Goal: Task Accomplishment & Management: Use online tool/utility

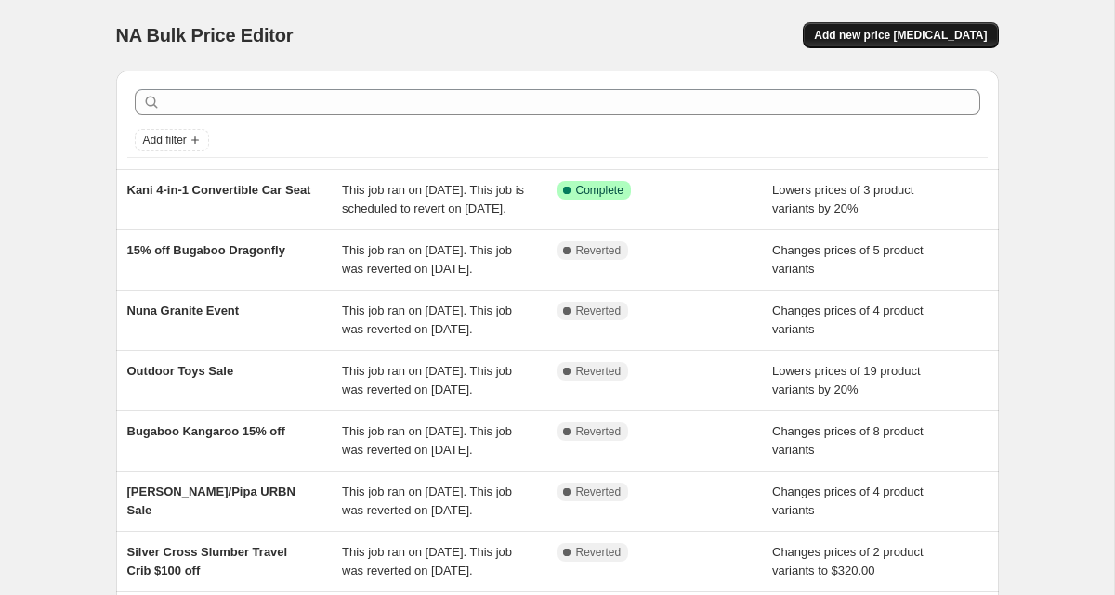
click at [961, 41] on span "Add new price [MEDICAL_DATA]" at bounding box center [900, 35] width 173 height 15
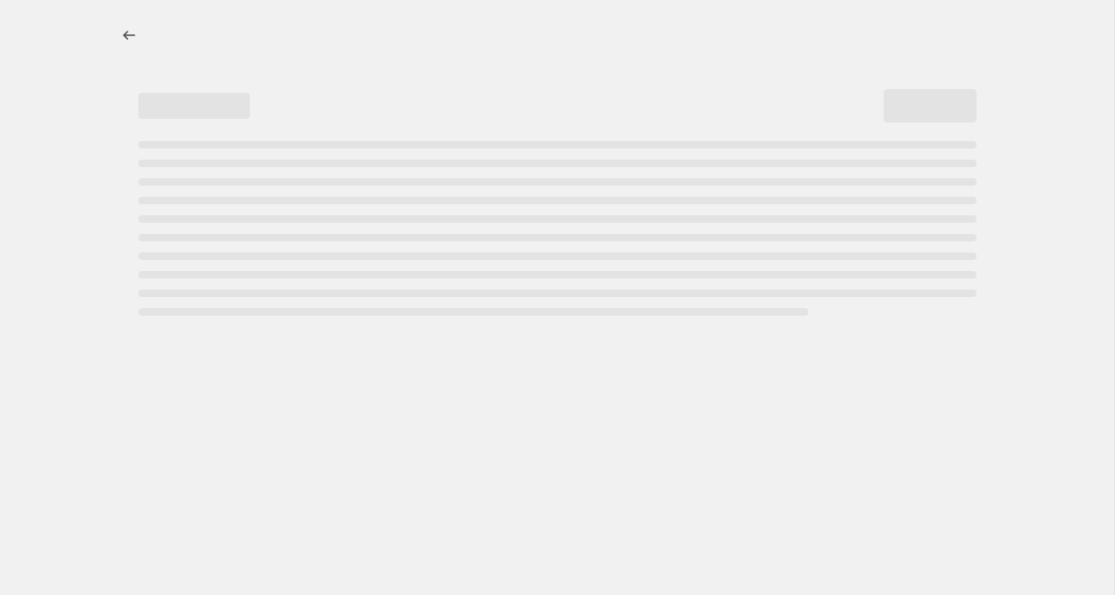
select select "percentage"
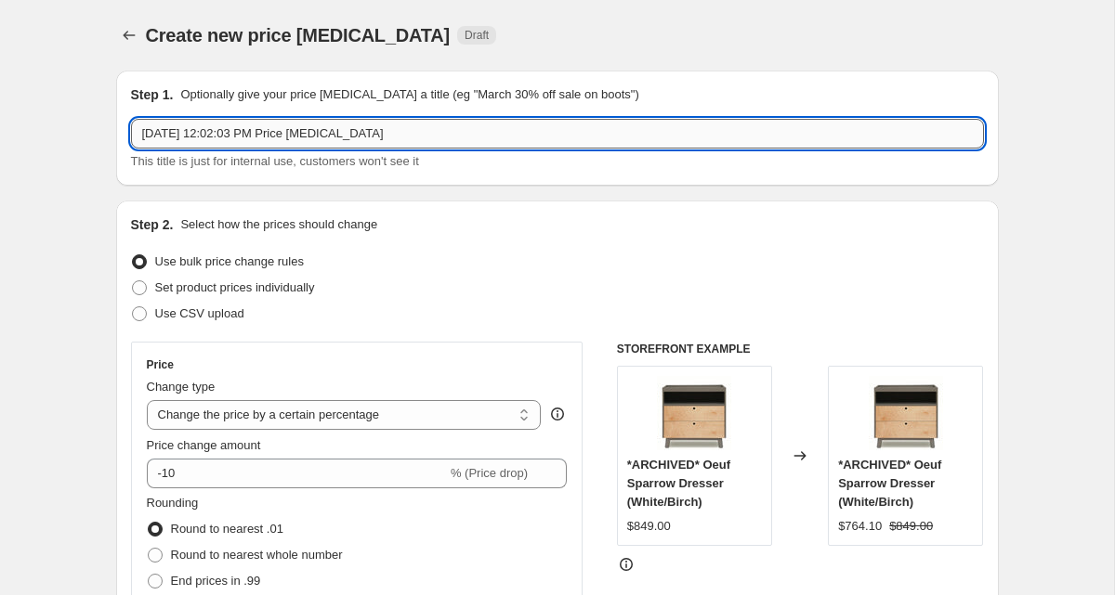
click at [211, 124] on input "Sep 15, 2025, 12:02:03 PM Price change job" at bounding box center [557, 134] width 853 height 30
paste input "Nuna Rava Convertible Car Seat"
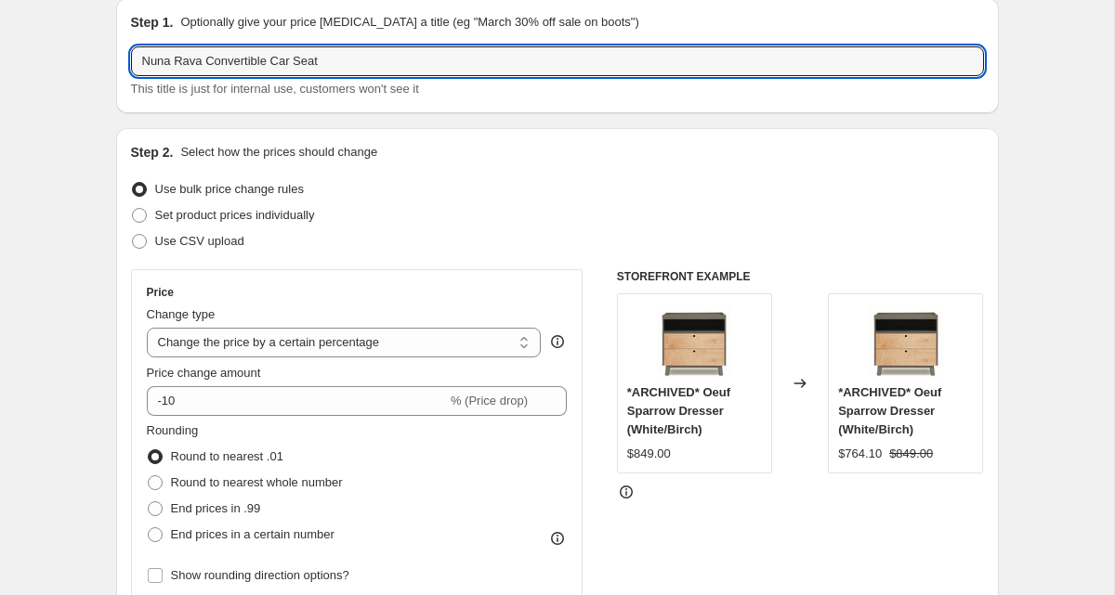
scroll to position [73, 0]
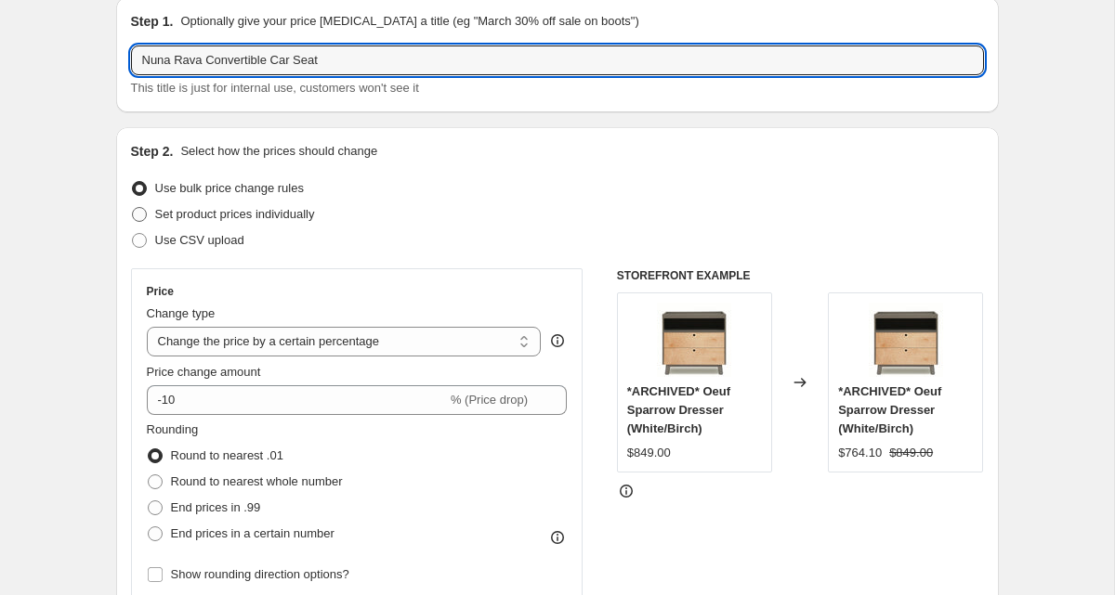
type input "Nuna Rava Convertible Car Seat"
click at [138, 217] on span at bounding box center [139, 214] width 15 height 15
click at [133, 208] on input "Set product prices individually" at bounding box center [132, 207] width 1 height 1
radio input "true"
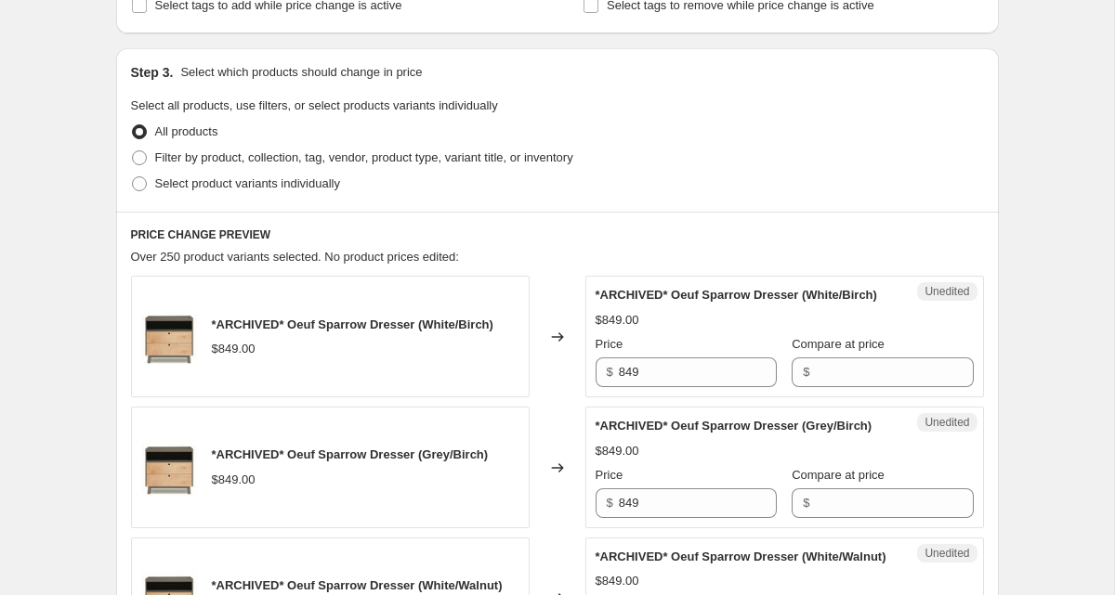
scroll to position [369, 0]
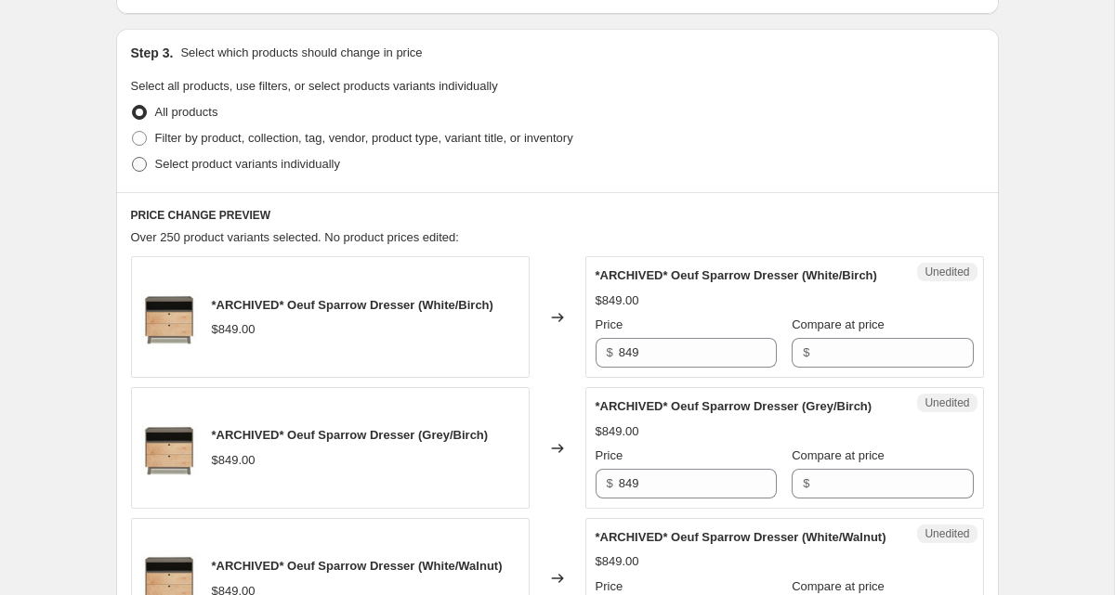
click at [190, 166] on span "Select product variants individually" at bounding box center [247, 164] width 185 height 14
click at [133, 158] on input "Select product variants individually" at bounding box center [132, 157] width 1 height 1
radio input "true"
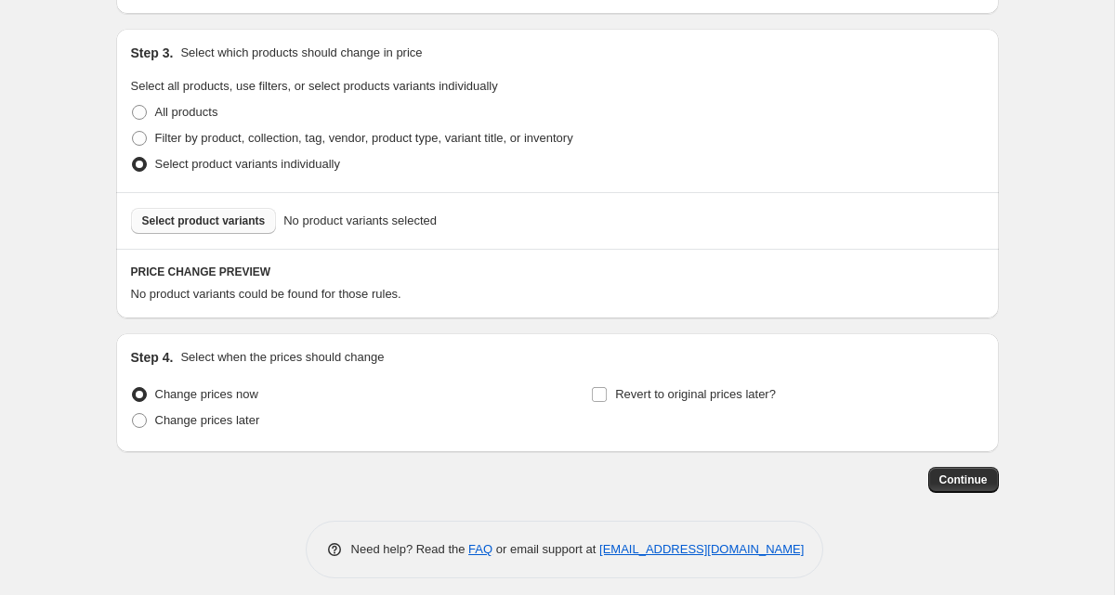
click at [220, 224] on span "Select product variants" at bounding box center [204, 221] width 124 height 15
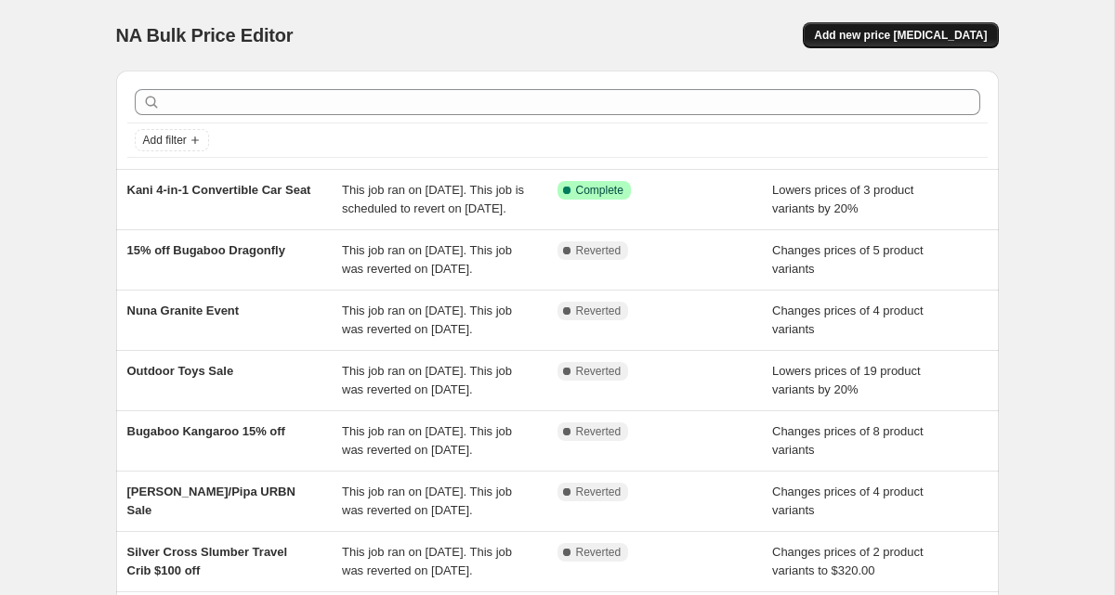
click at [932, 24] on button "Add new price [MEDICAL_DATA]" at bounding box center [900, 35] width 195 height 26
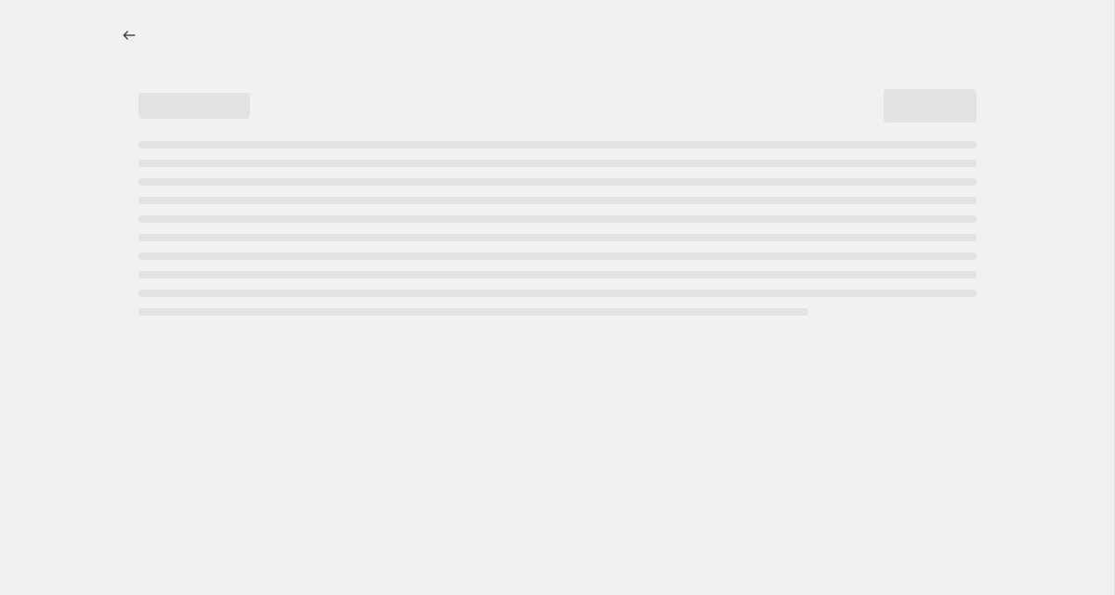
select select "percentage"
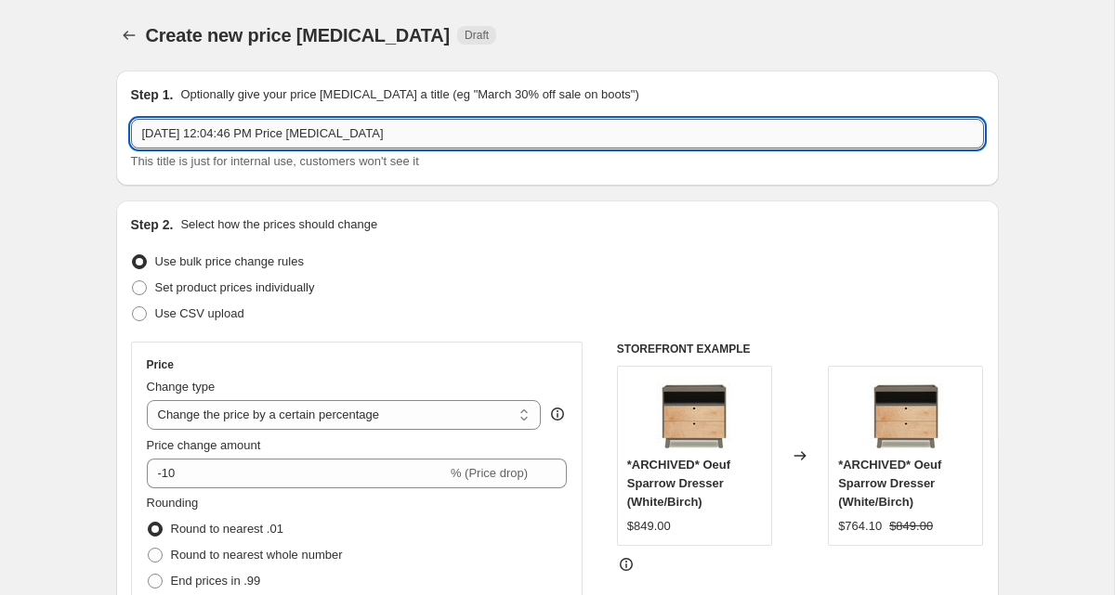
click at [208, 136] on input "[DATE] 12:04:46 PM Price [MEDICAL_DATA]" at bounding box center [557, 134] width 853 height 30
paste input "Nuna Rava Convertible Car Seat"
click at [208, 136] on input "[DATE], 202Nuna Rava Convertible Car Seat5, 12:04:46 PM Price [MEDICAL_DATA]" at bounding box center [557, 134] width 853 height 30
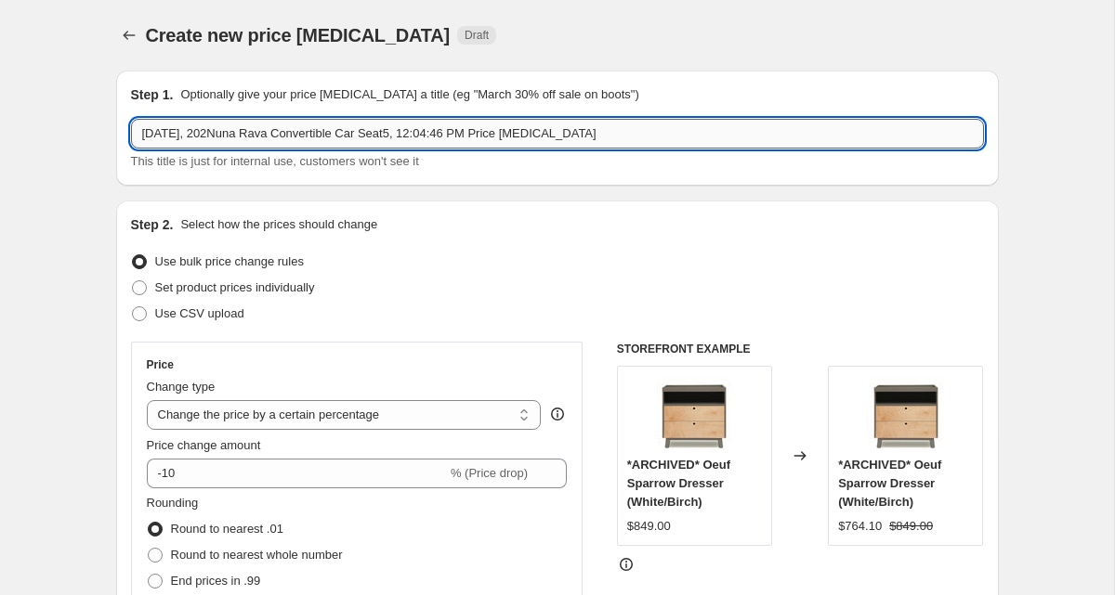
paste input "Nuna Rava Convertible Car Seat"
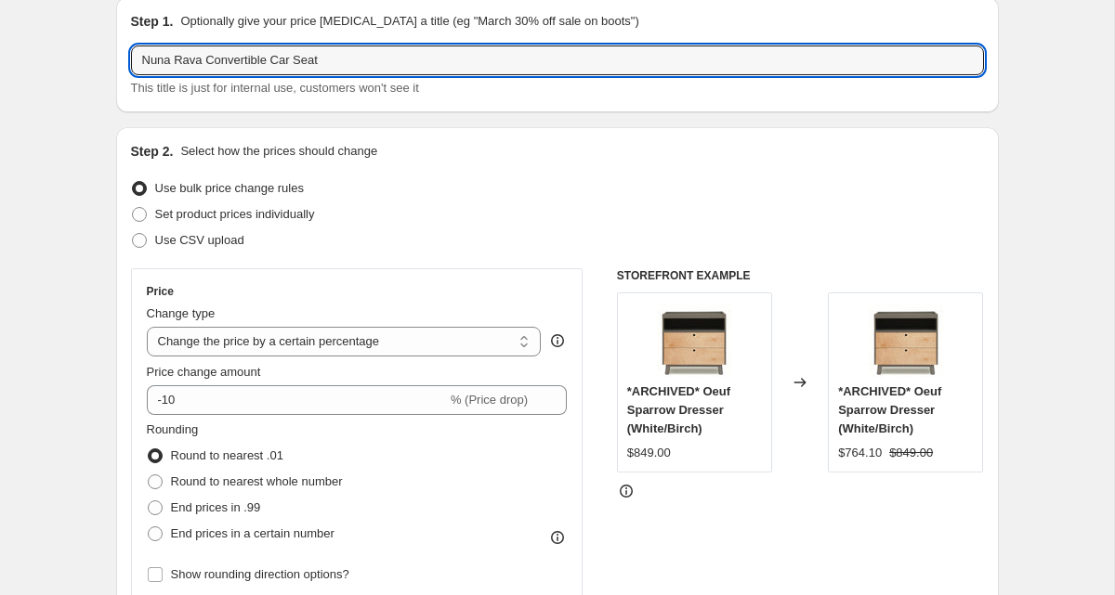
scroll to position [125, 0]
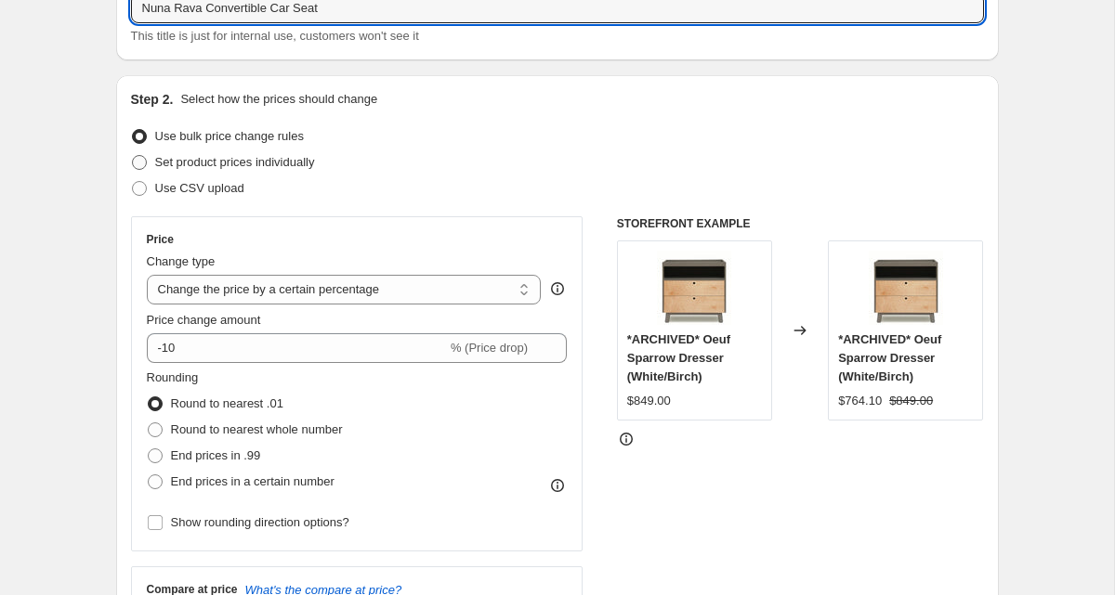
type input "Nuna Rava Convertible Car Seat"
click at [190, 163] on span "Set product prices individually" at bounding box center [235, 162] width 160 height 14
click at [133, 156] on input "Set product prices individually" at bounding box center [132, 155] width 1 height 1
radio input "true"
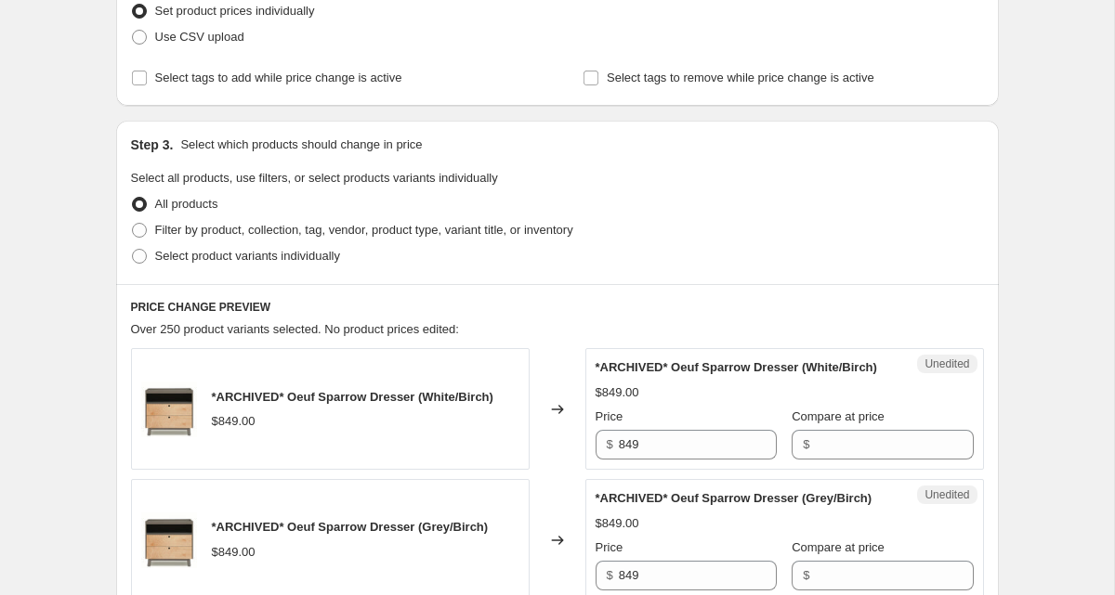
scroll to position [439, 0]
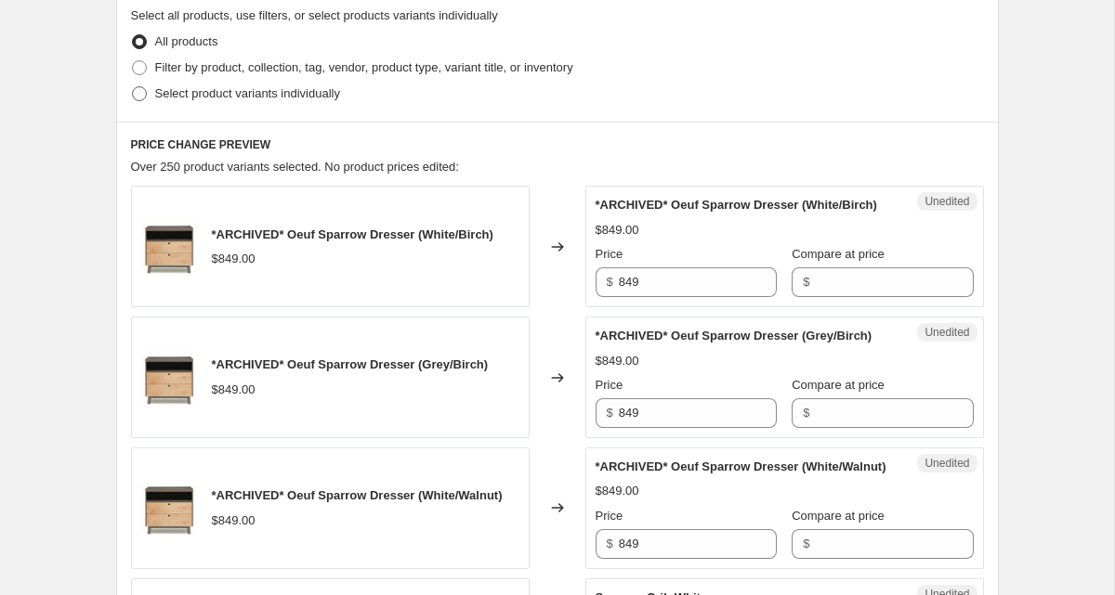
click at [245, 98] on span "Select product variants individually" at bounding box center [247, 93] width 185 height 14
click at [133, 87] on input "Select product variants individually" at bounding box center [132, 86] width 1 height 1
radio input "true"
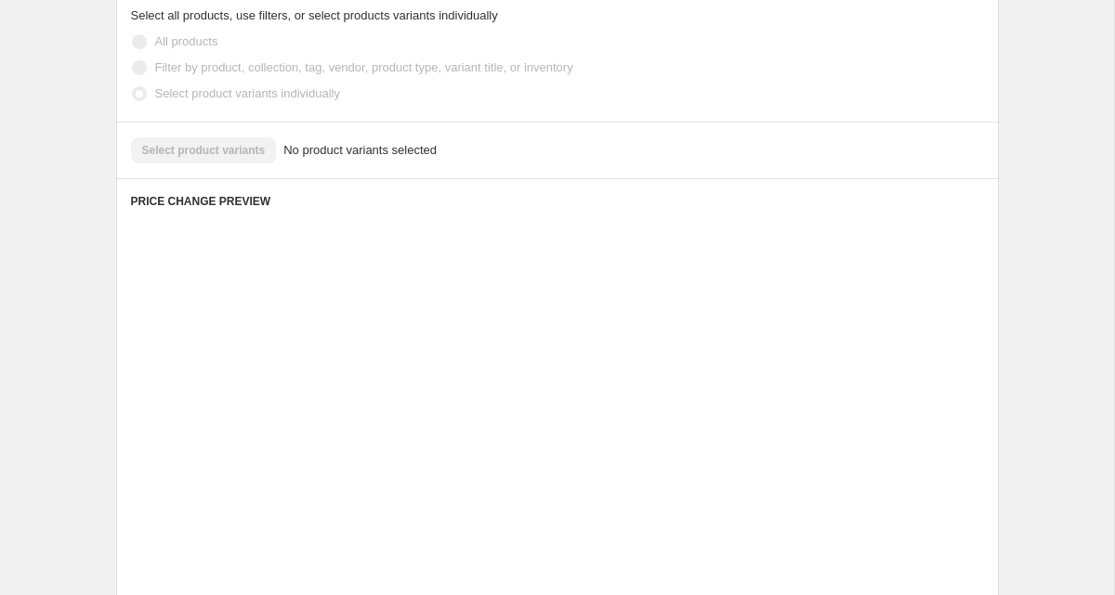
scroll to position [380, 0]
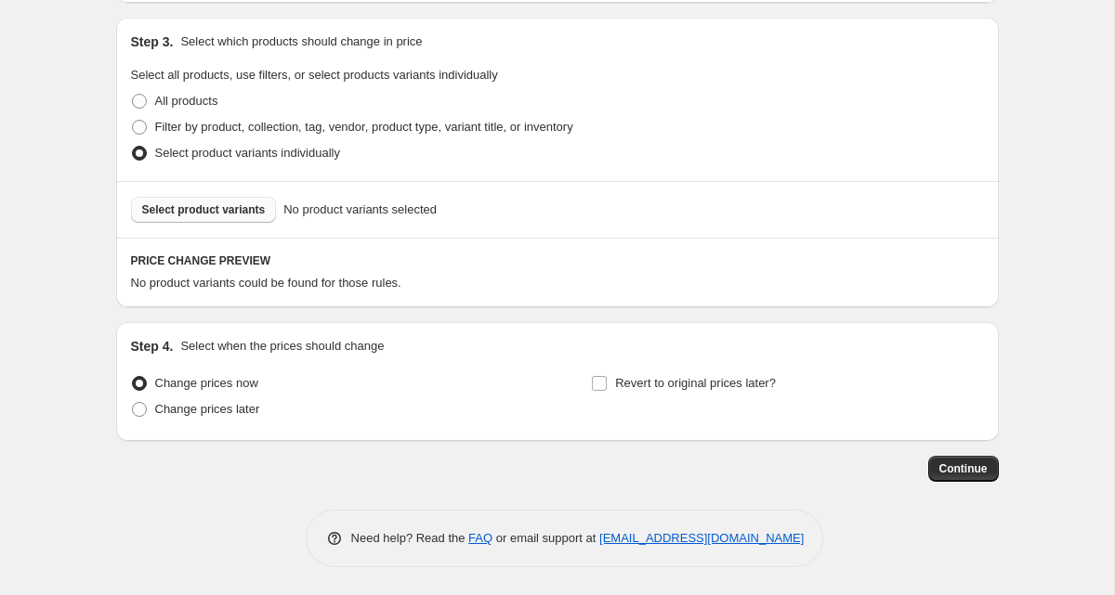
click at [249, 217] on button "Select product variants" at bounding box center [204, 210] width 146 height 26
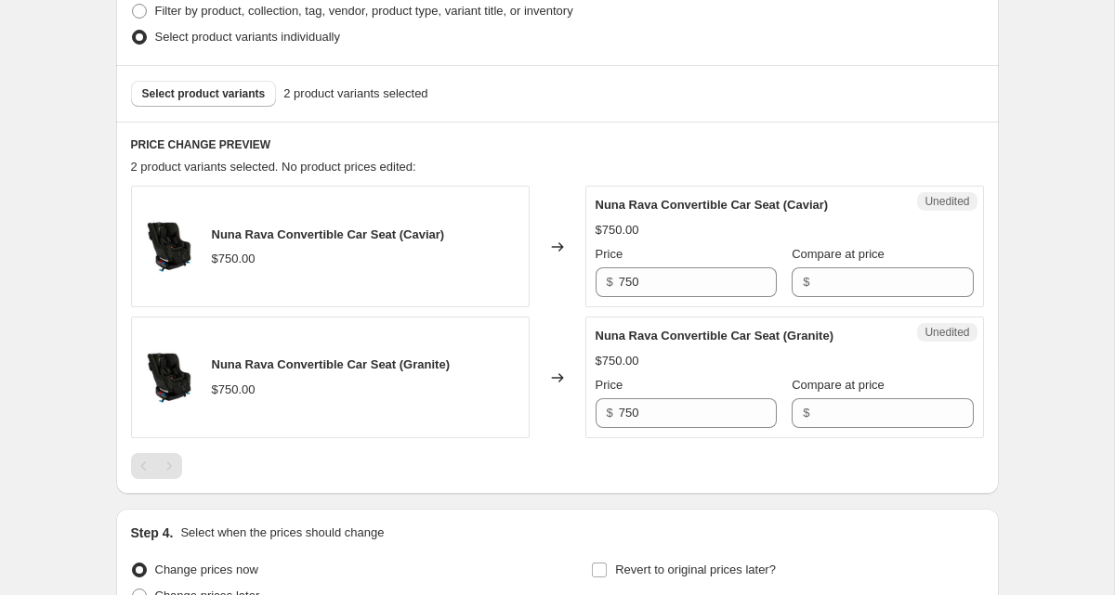
scroll to position [494, 0]
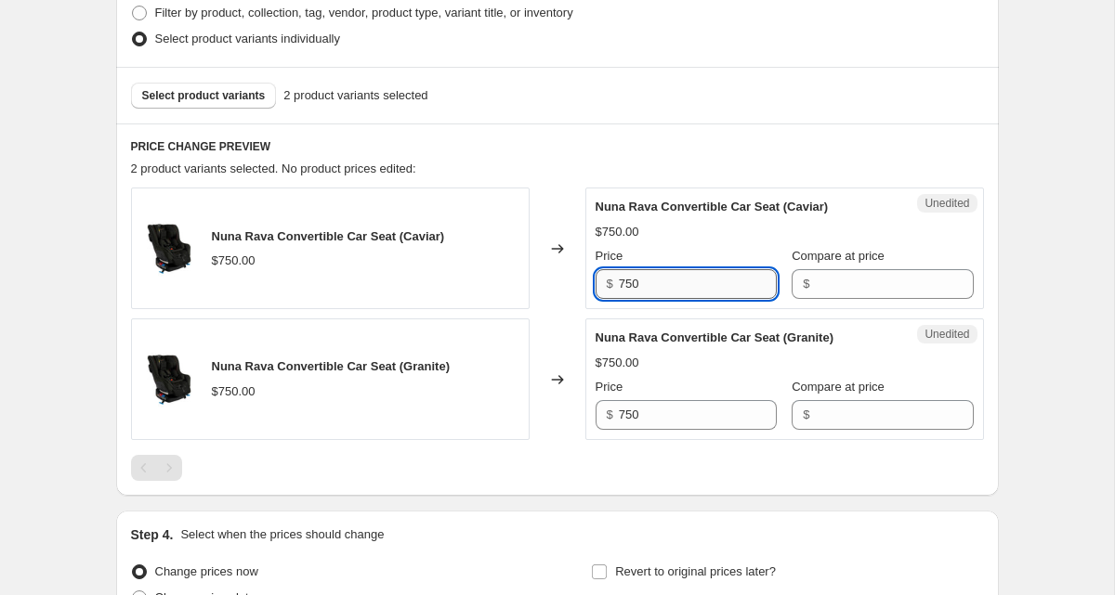
click at [627, 286] on input "750" at bounding box center [698, 284] width 158 height 30
type input "657"
click at [629, 415] on div "Nuna Rava Convertible Car Seat (Granite) $750.00 Price $ 750 Compare at price $" at bounding box center [784, 379] width 378 height 101
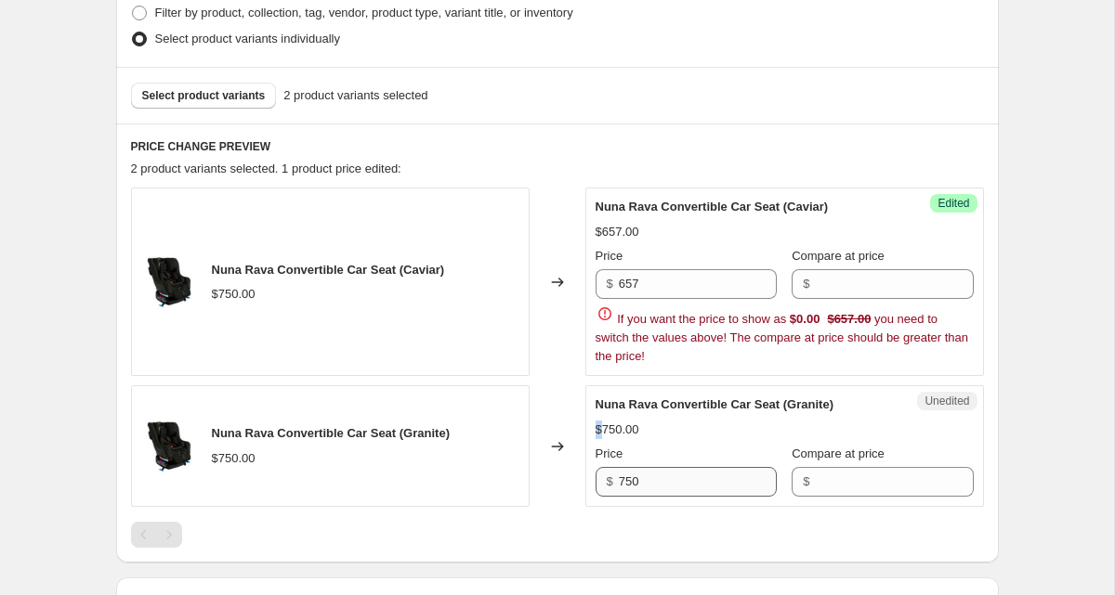
click at [629, 415] on div "Nuna Rava Convertible Car Seat (Granite) $750.00 Price $ 750 Compare at price $" at bounding box center [784, 446] width 378 height 101
click at [827, 286] on input "Compare at price" at bounding box center [894, 284] width 158 height 30
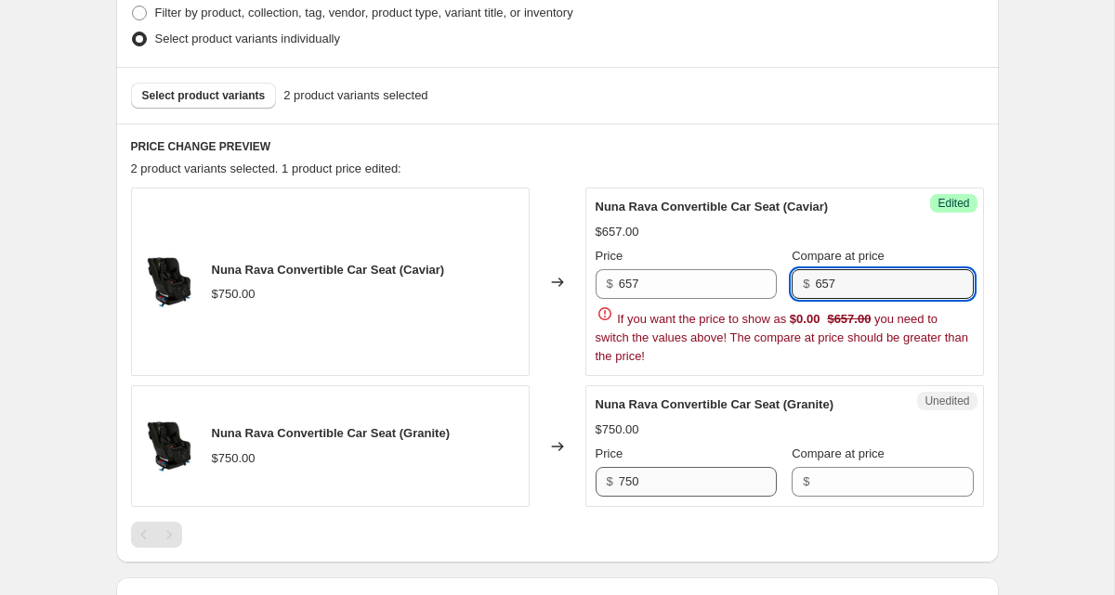
type input "657"
click at [626, 483] on div "PRICE CHANGE PREVIEW 2 product variants selected. 1 product price edited: Nuna …" at bounding box center [557, 343] width 882 height 439
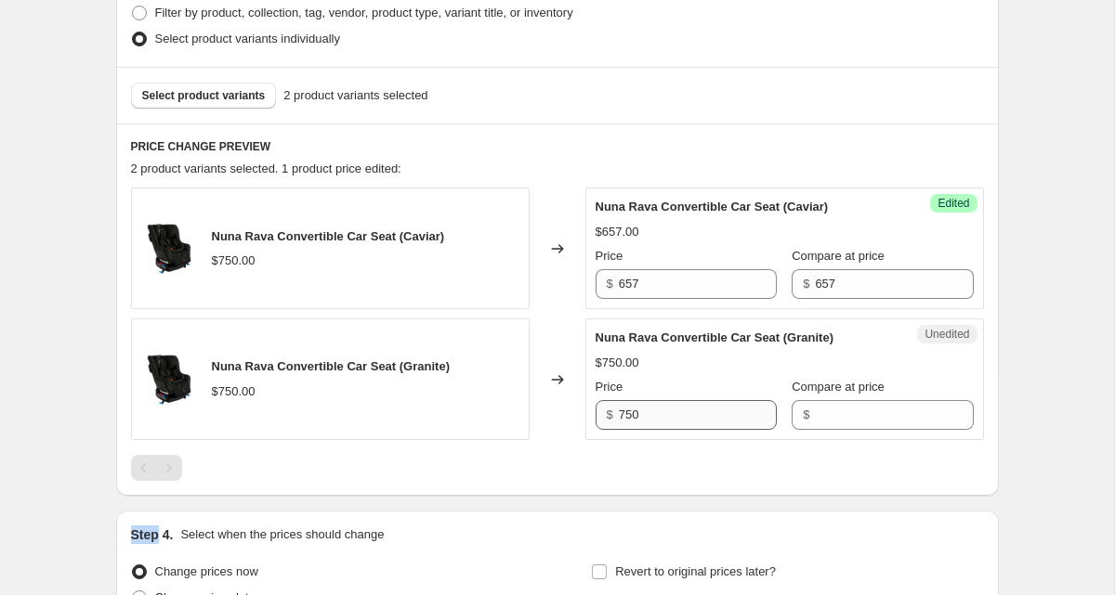
click at [626, 483] on div "PRICE CHANGE PREVIEW 2 product variants selected. 1 product price edited: Nuna …" at bounding box center [557, 310] width 882 height 373
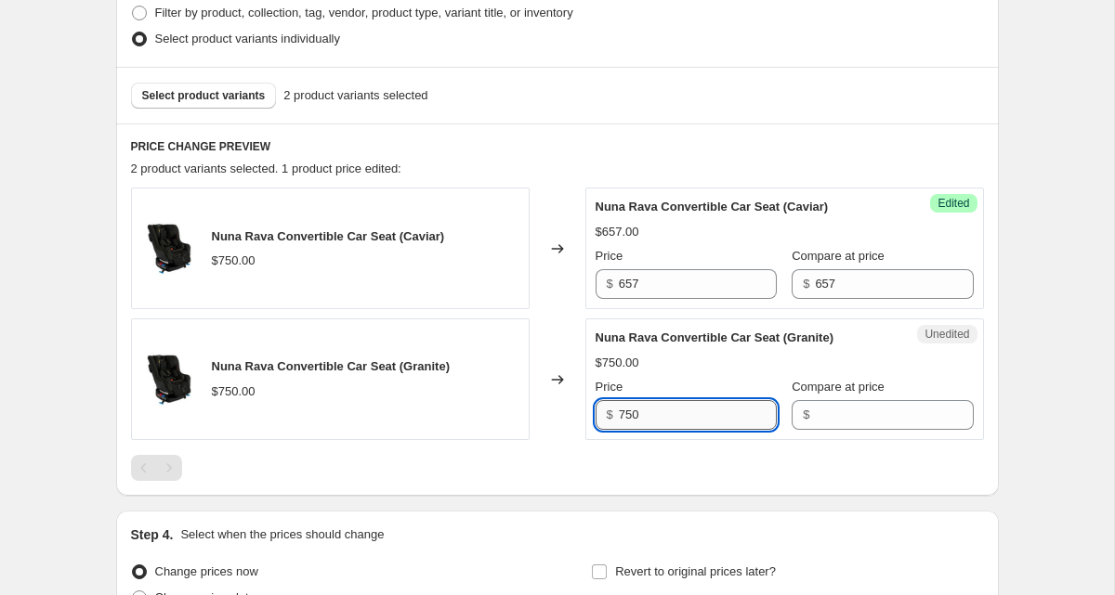
click at [625, 411] on input "750" at bounding box center [698, 415] width 158 height 30
click at [629, 286] on input "657" at bounding box center [698, 284] width 158 height 30
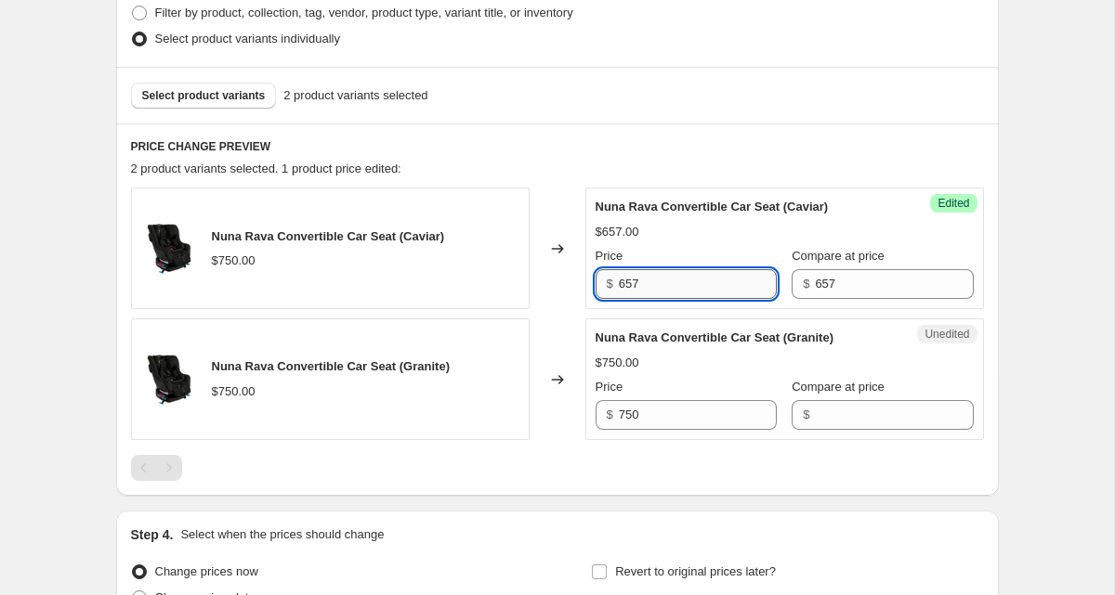
click at [629, 286] on input "657" at bounding box center [698, 284] width 158 height 30
paste input "750"
type input "750"
click at [804, 286] on div "$ 657" at bounding box center [881, 284] width 181 height 30
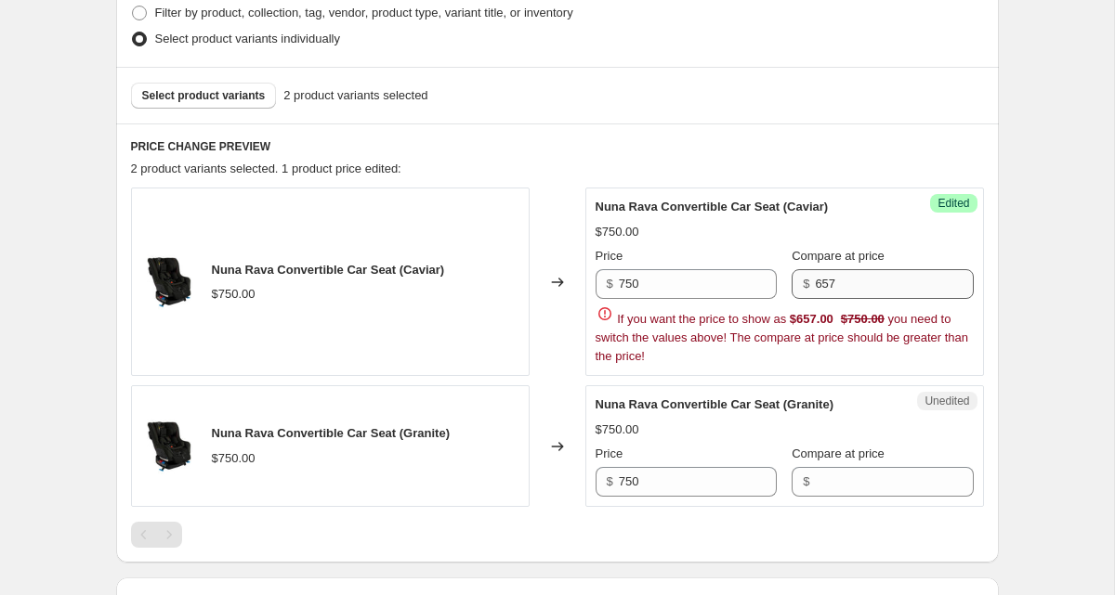
click at [804, 286] on span "$" at bounding box center [806, 284] width 7 height 14
click at [832, 276] on input "657" at bounding box center [894, 284] width 158 height 30
click at [630, 480] on input "750" at bounding box center [698, 482] width 158 height 30
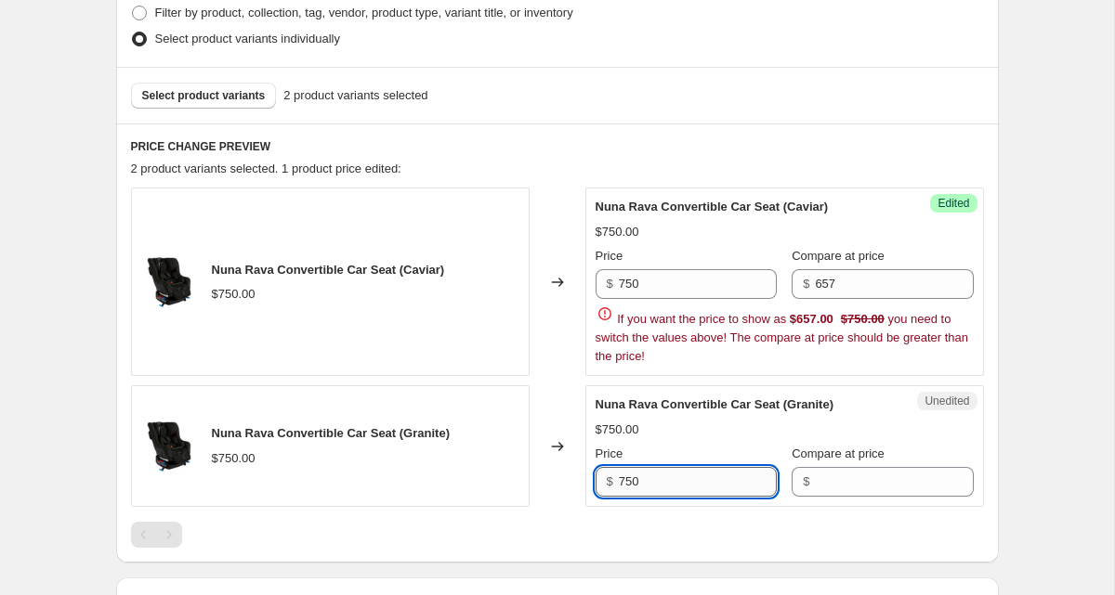
paste input "657"
type input "657"
click at [638, 286] on input "750" at bounding box center [698, 284] width 158 height 30
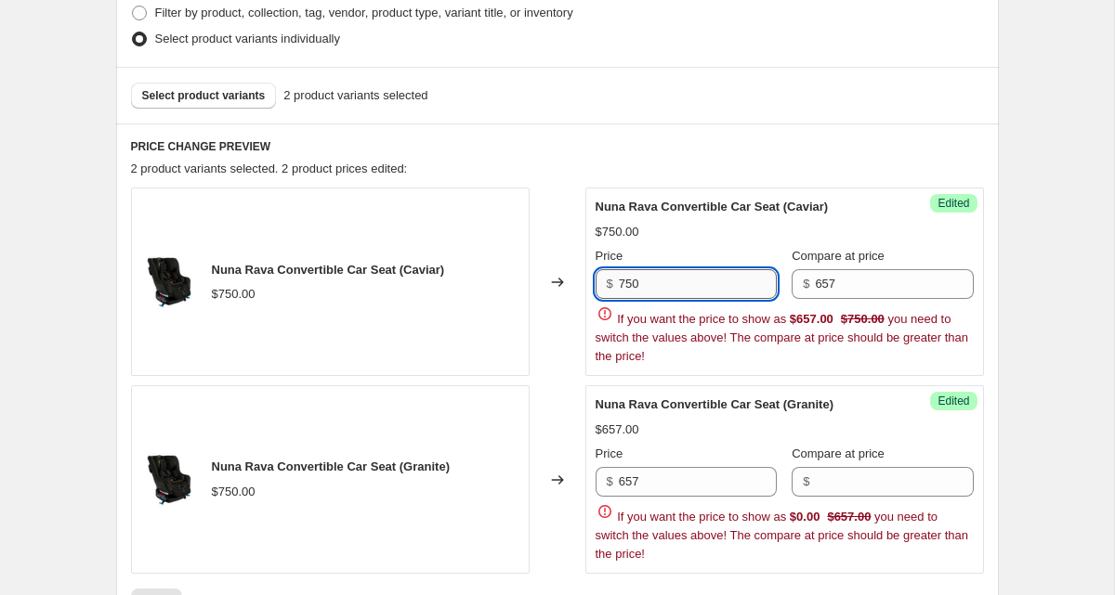
click at [638, 286] on input "750" at bounding box center [698, 284] width 158 height 30
click at [827, 282] on input "657" at bounding box center [894, 284] width 158 height 30
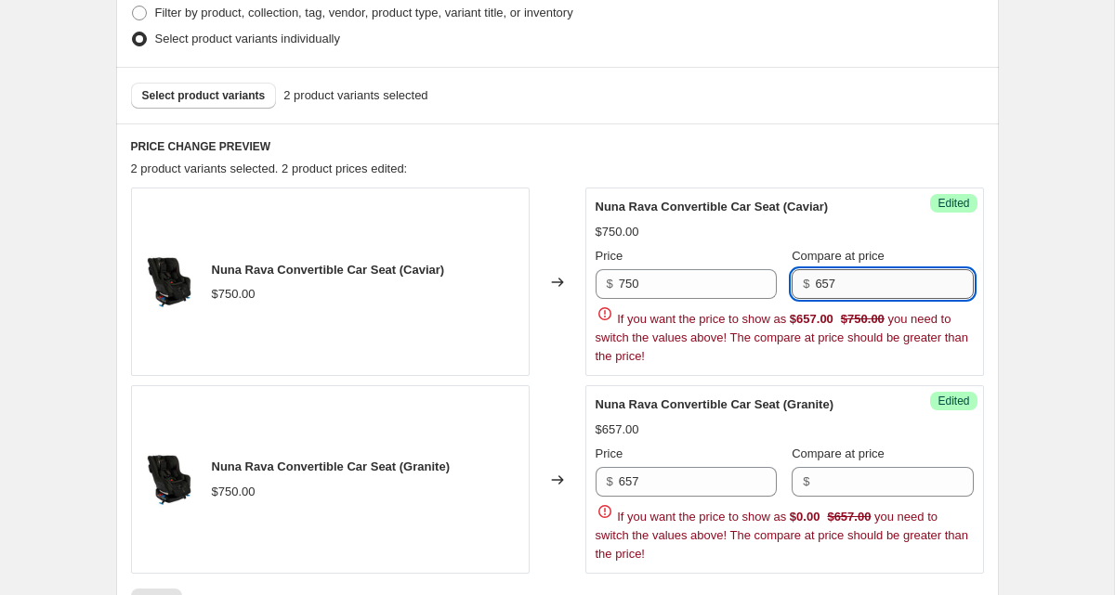
click at [827, 282] on input "657" at bounding box center [894, 284] width 158 height 30
paste input "750"
type input "750"
click at [828, 484] on div "Price $ 657 Compare at price $ If you want the price to show as $0.00 $657.00 y…" at bounding box center [784, 504] width 378 height 119
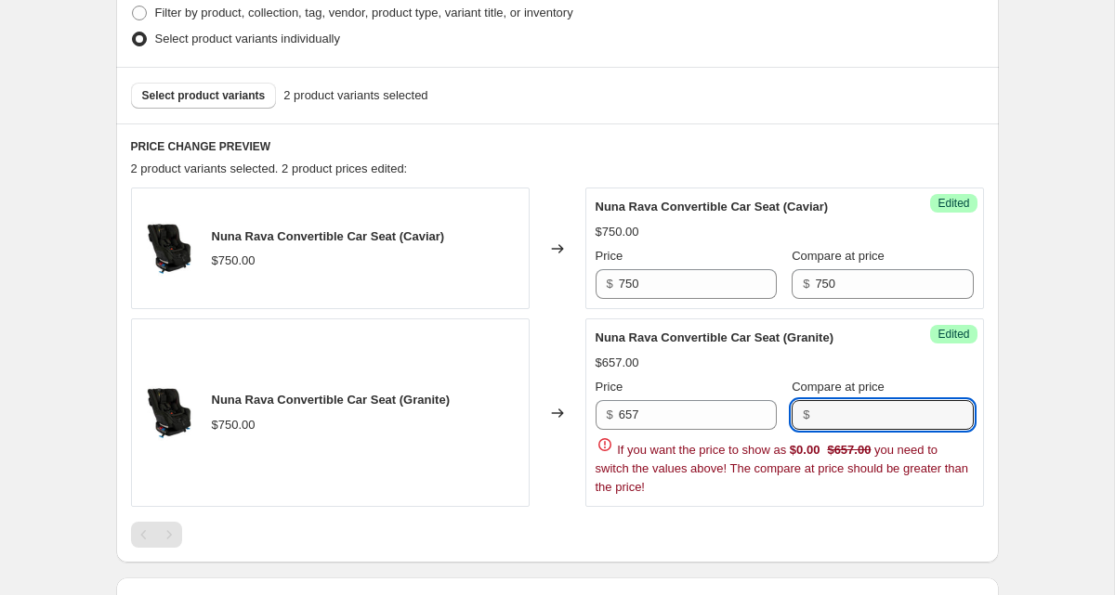
paste input "750"
type input "750"
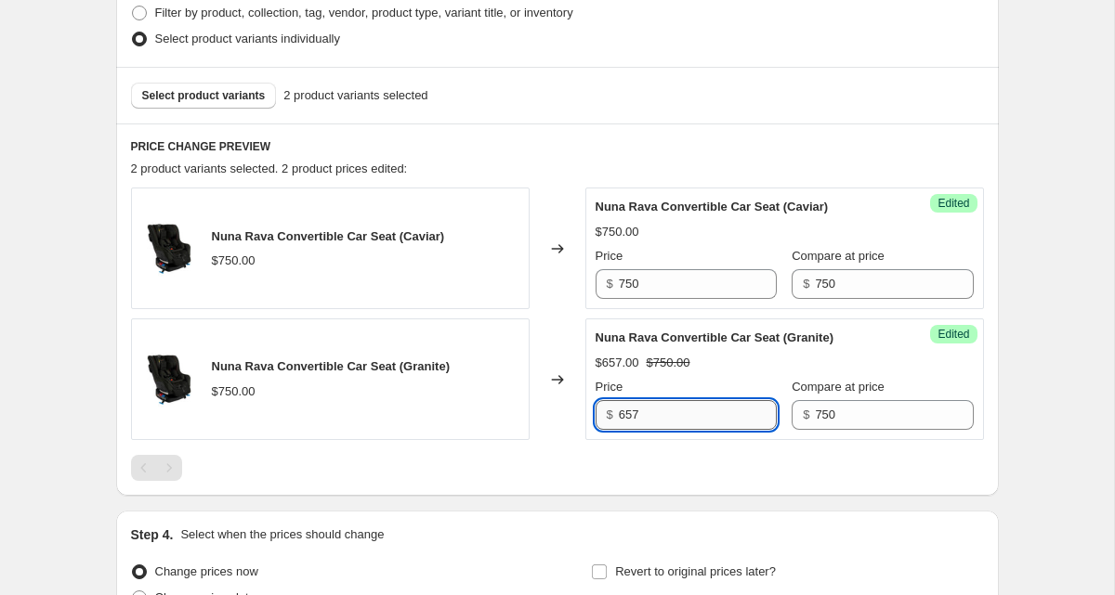
click at [630, 415] on input "657" at bounding box center [698, 415] width 158 height 30
click at [633, 285] on input "750" at bounding box center [698, 284] width 158 height 30
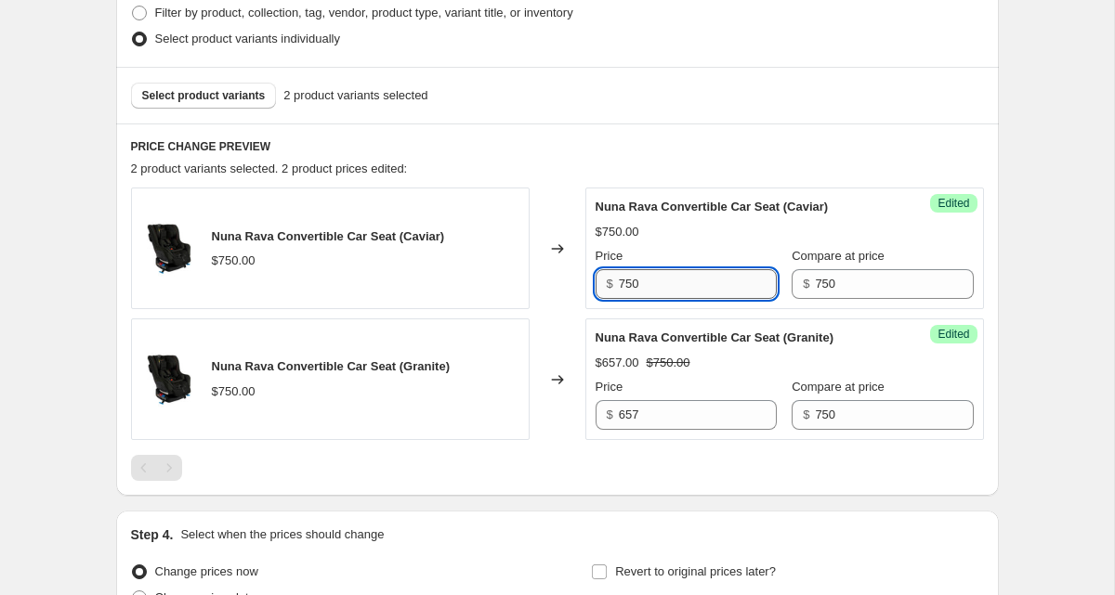
click at [633, 285] on input "750" at bounding box center [698, 284] width 158 height 30
paste input "657"
type input "657"
click at [965, 401] on div "Success Edited Nuna Rava Convertible Car Seat (Granite) $657.00 $750.00 Price $…" at bounding box center [784, 380] width 399 height 122
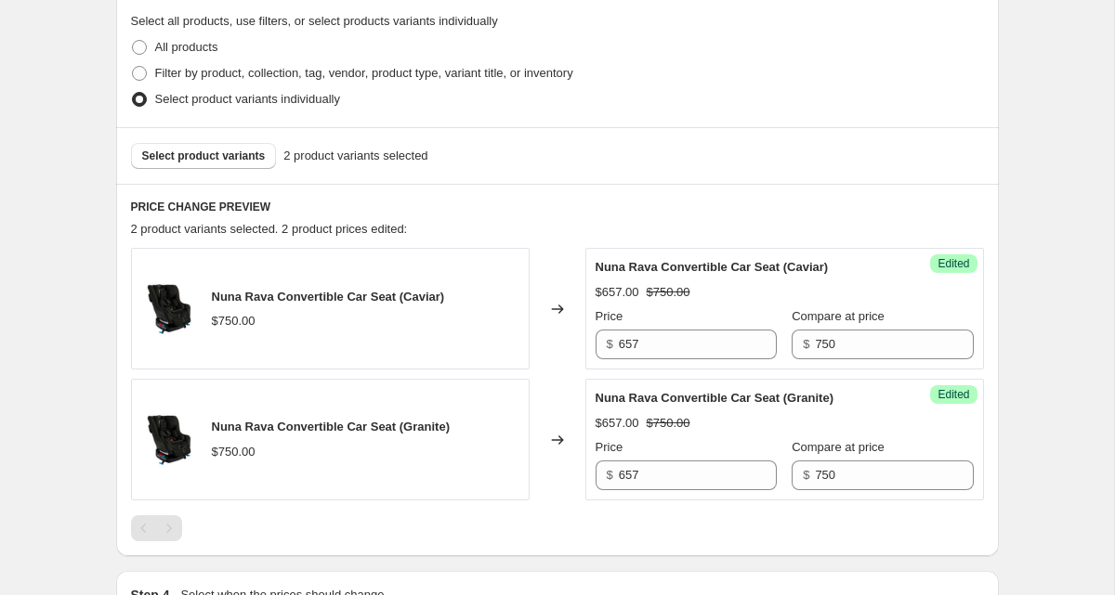
scroll to position [520, 0]
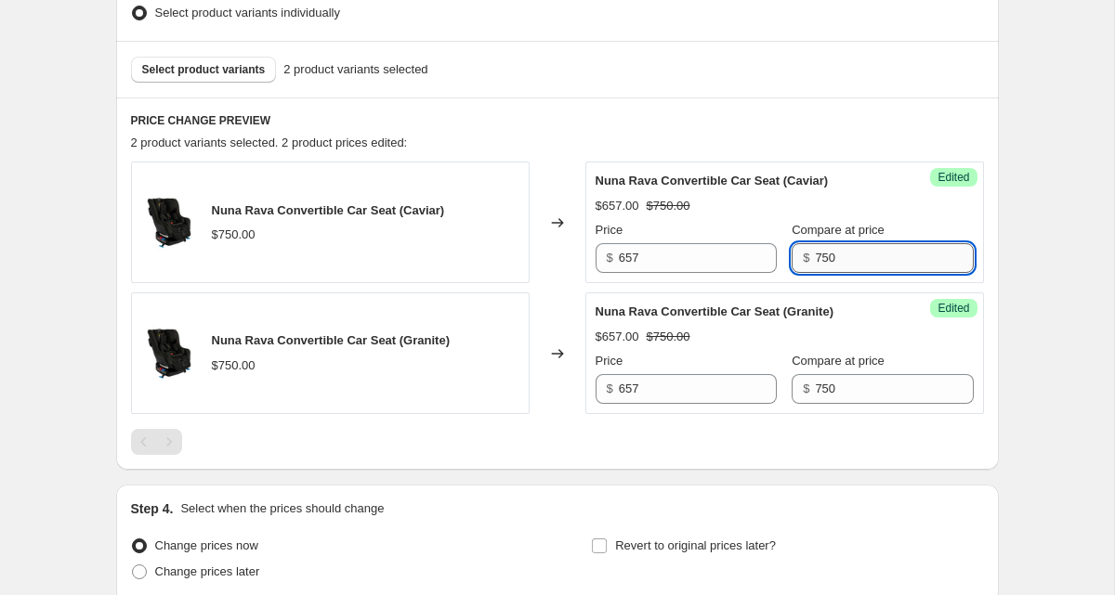
click at [815, 256] on input "750" at bounding box center [894, 258] width 158 height 30
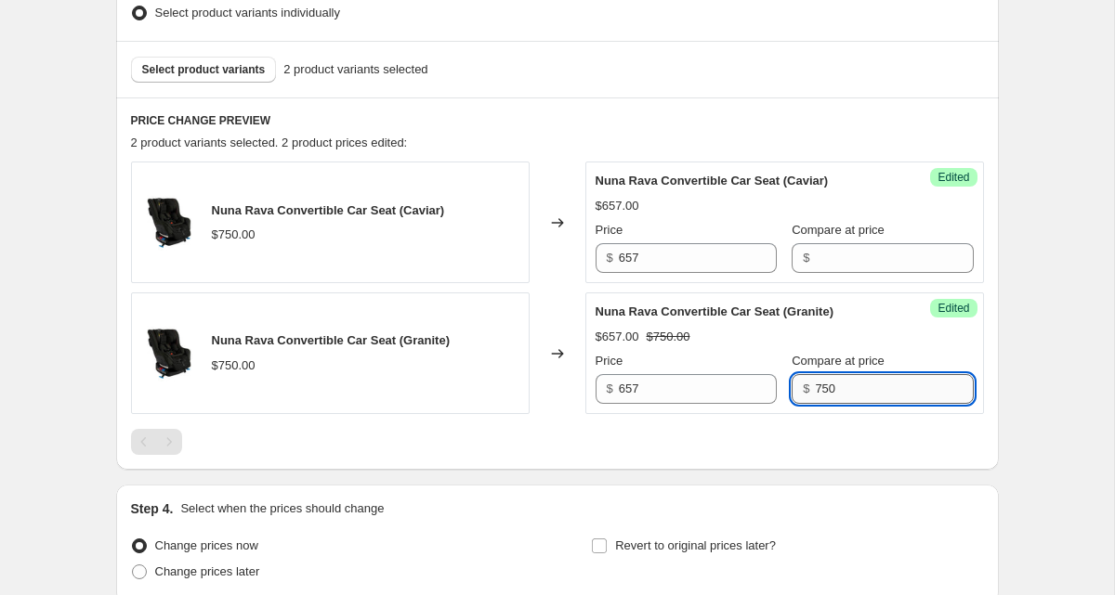
click at [815, 389] on input "750" at bounding box center [894, 389] width 158 height 30
click at [709, 260] on input "657" at bounding box center [698, 258] width 158 height 30
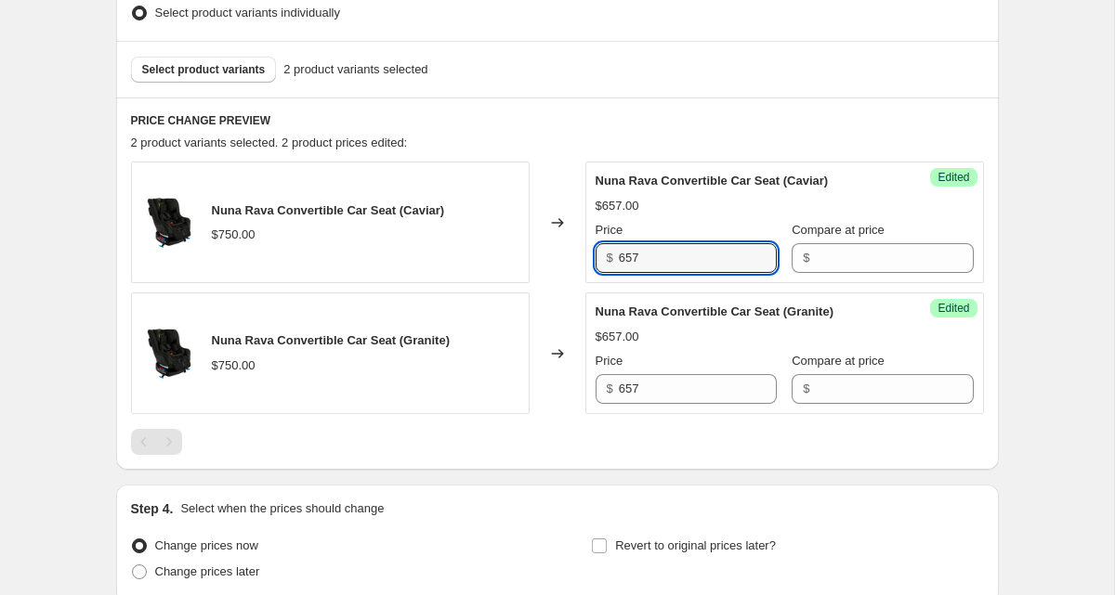
click at [494, 454] on div at bounding box center [557, 442] width 853 height 26
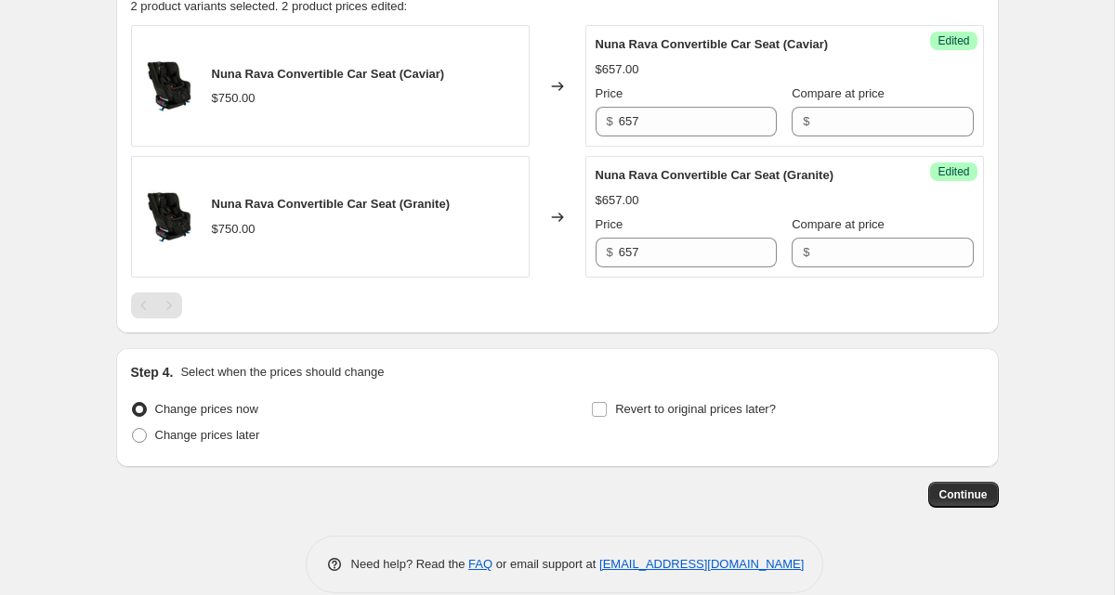
scroll to position [683, 0]
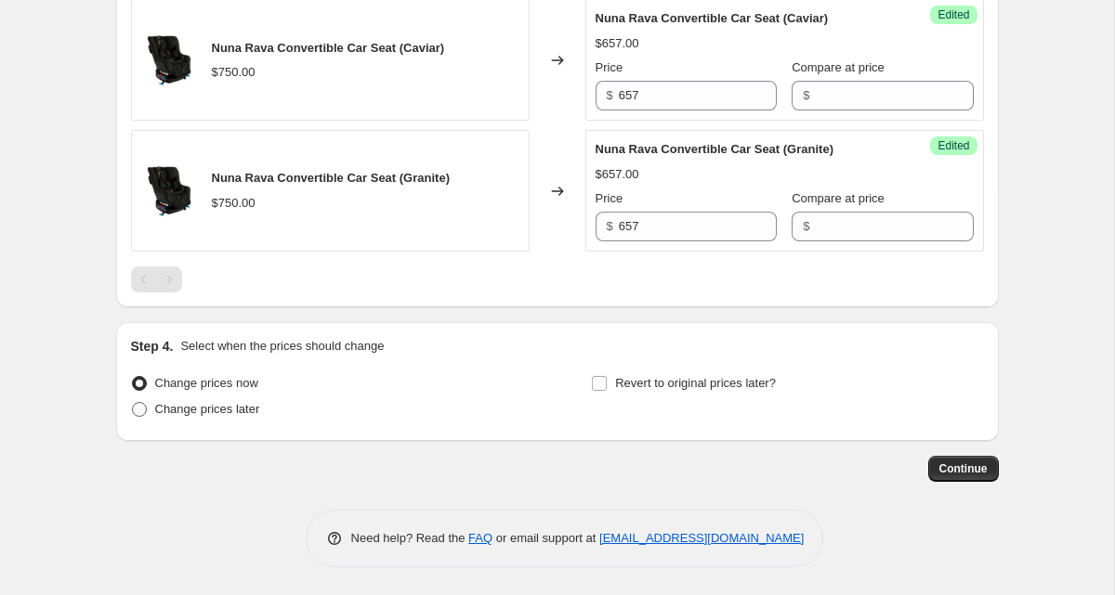
click at [227, 414] on span "Change prices later" at bounding box center [207, 409] width 105 height 14
click at [133, 403] on input "Change prices later" at bounding box center [132, 402] width 1 height 1
radio input "true"
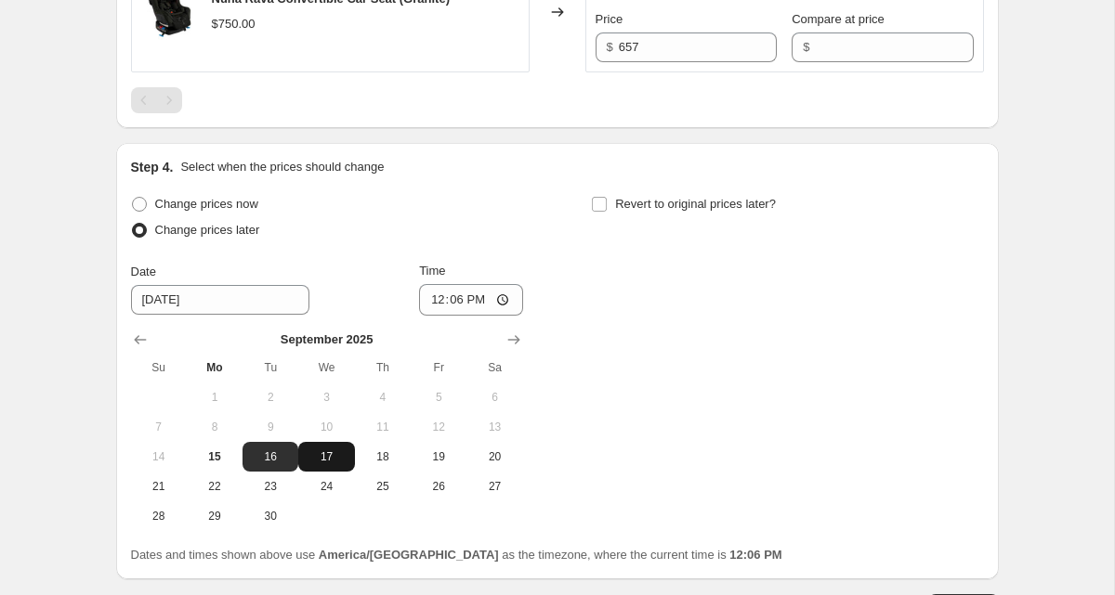
scroll to position [878, 0]
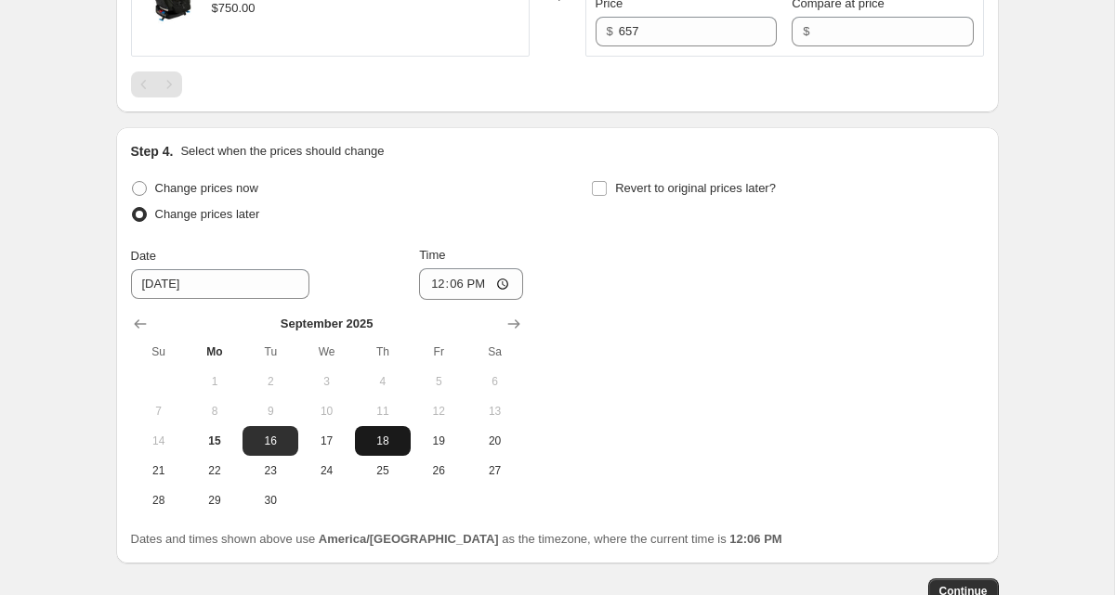
click at [373, 444] on span "18" at bounding box center [382, 441] width 41 height 15
type input "9/18/2025"
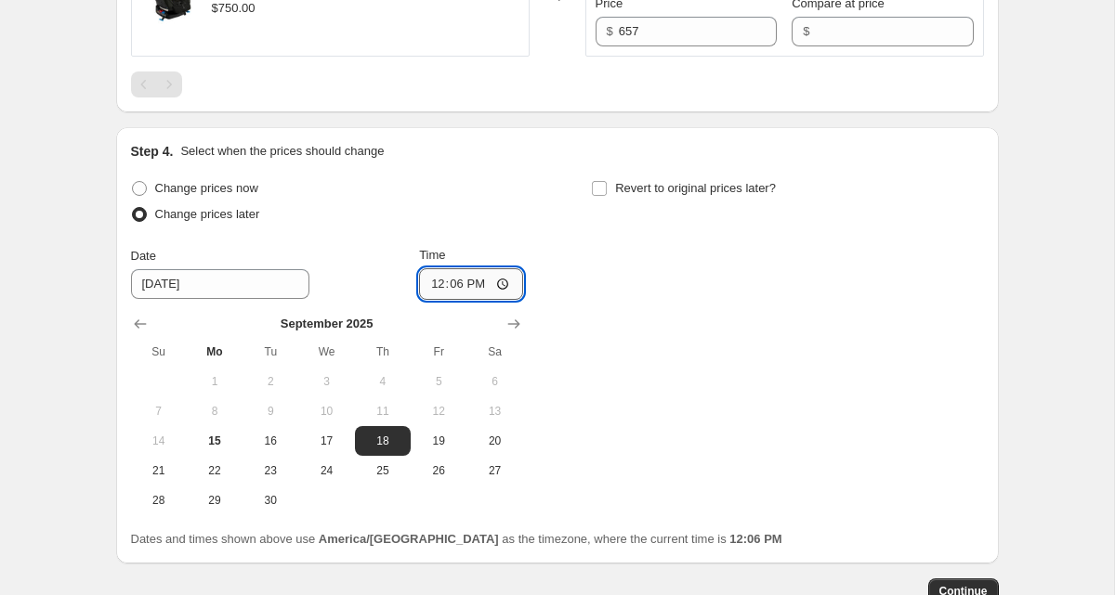
click at [472, 281] on input "12:06" at bounding box center [471, 284] width 104 height 32
click at [454, 281] on input "00:06" at bounding box center [471, 284] width 104 height 32
type input "00:00"
click at [630, 190] on span "Revert to original prices later?" at bounding box center [695, 188] width 161 height 14
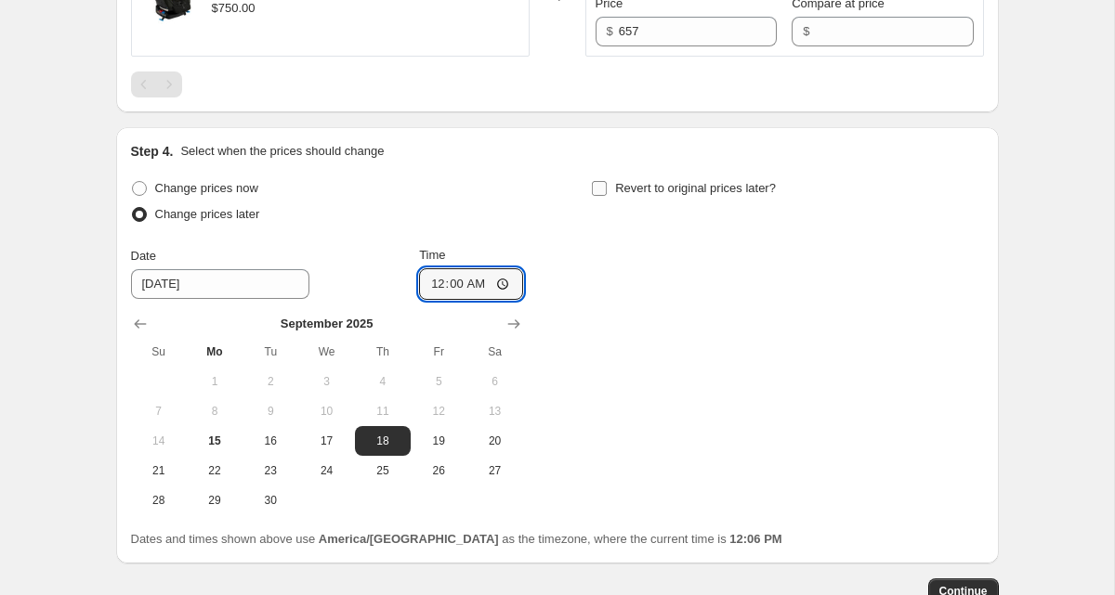
click at [607, 190] on input "Revert to original prices later?" at bounding box center [599, 188] width 15 height 15
checkbox input "true"
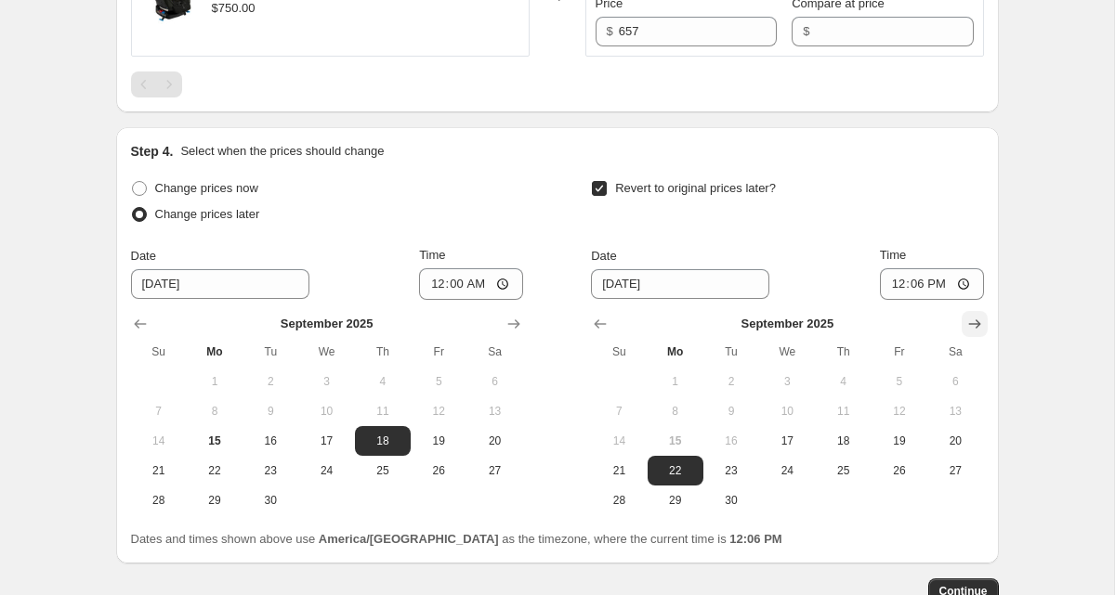
click at [977, 321] on icon "Show next month, October 2025" at bounding box center [974, 324] width 12 height 9
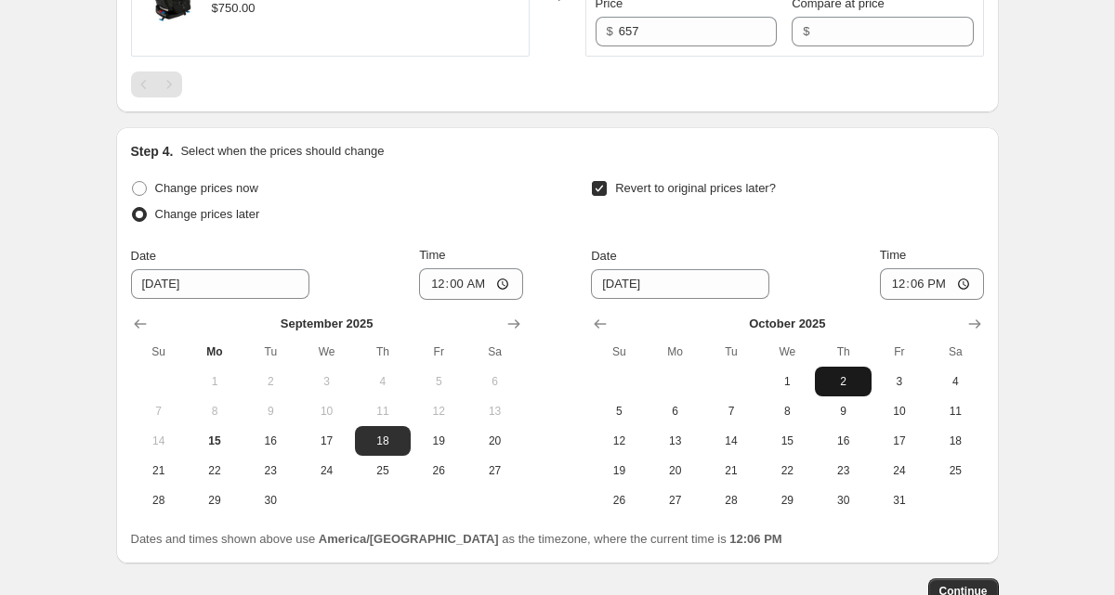
click at [830, 386] on span "2" at bounding box center [842, 381] width 41 height 15
type input "10/2/2025"
click at [893, 282] on input "12:06" at bounding box center [932, 284] width 104 height 32
type input "23:59"
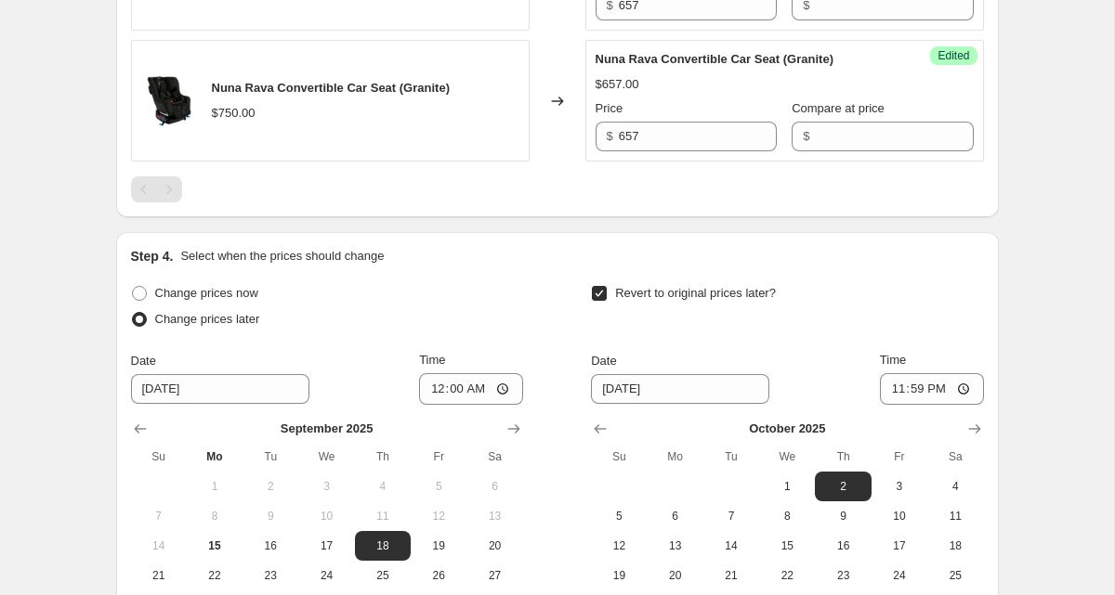
scroll to position [1000, 0]
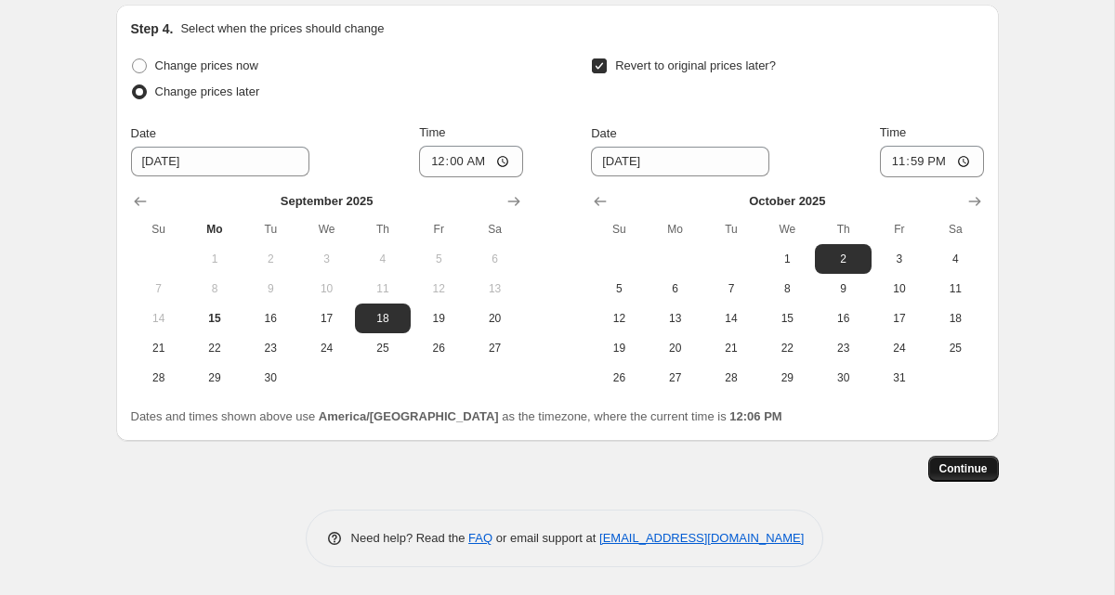
click at [964, 467] on span "Continue" at bounding box center [963, 469] width 48 height 15
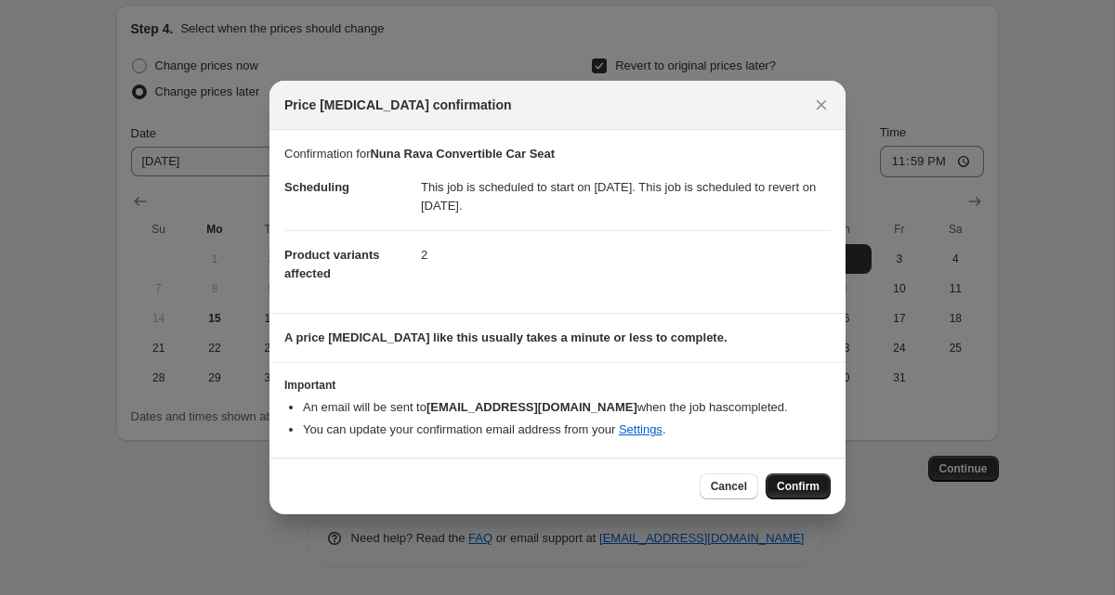
click at [806, 485] on span "Confirm" at bounding box center [798, 486] width 43 height 15
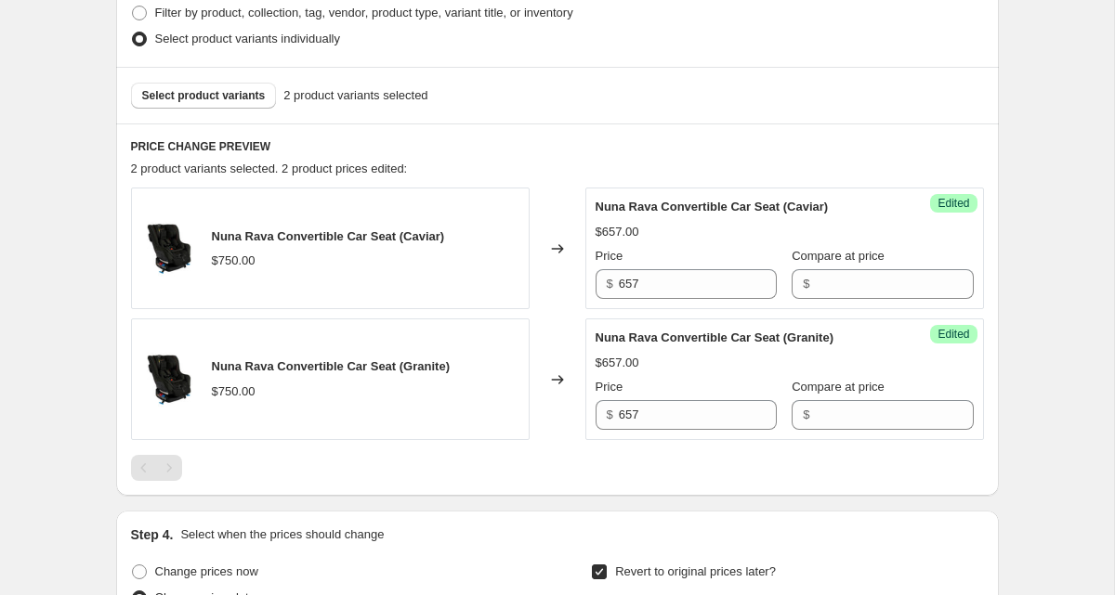
scroll to position [1114, 0]
